Goal: Transaction & Acquisition: Obtain resource

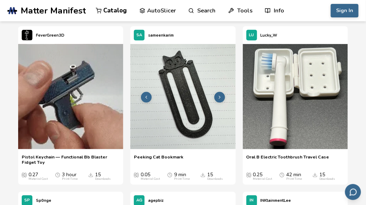
scroll to position [6684, 0]
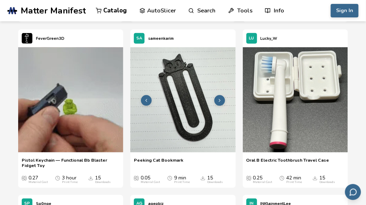
click at [189, 105] on img at bounding box center [182, 99] width 105 height 105
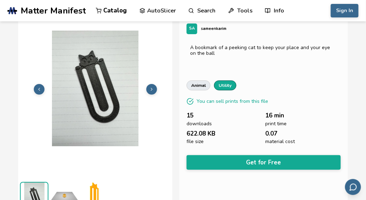
scroll to position [9, 0]
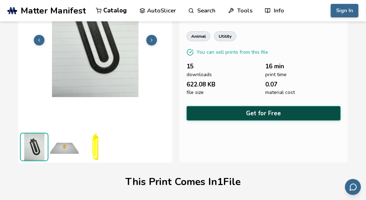
click at [239, 112] on button "Get for Free" at bounding box center [264, 113] width 154 height 15
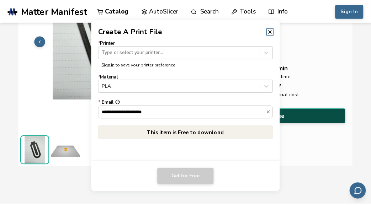
scroll to position [77, 0]
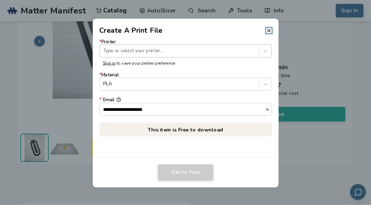
click at [179, 52] on div at bounding box center [179, 51] width 152 height 7
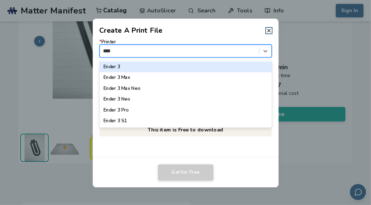
type input "*****"
click at [175, 67] on div "Ender 3" at bounding box center [185, 67] width 173 height 11
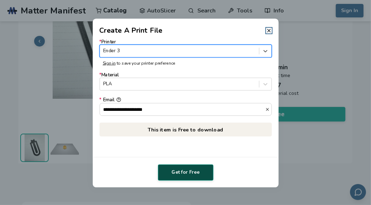
click at [180, 174] on button "Get for Free" at bounding box center [186, 173] width 56 height 16
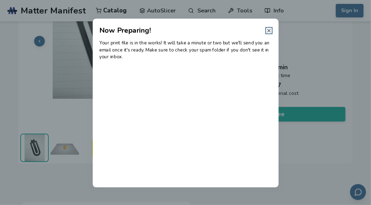
click at [270, 30] on icon at bounding box center [269, 31] width 6 height 6
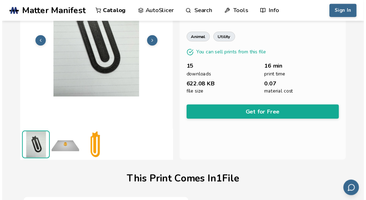
scroll to position [78, 0]
